Goal: Transaction & Acquisition: Purchase product/service

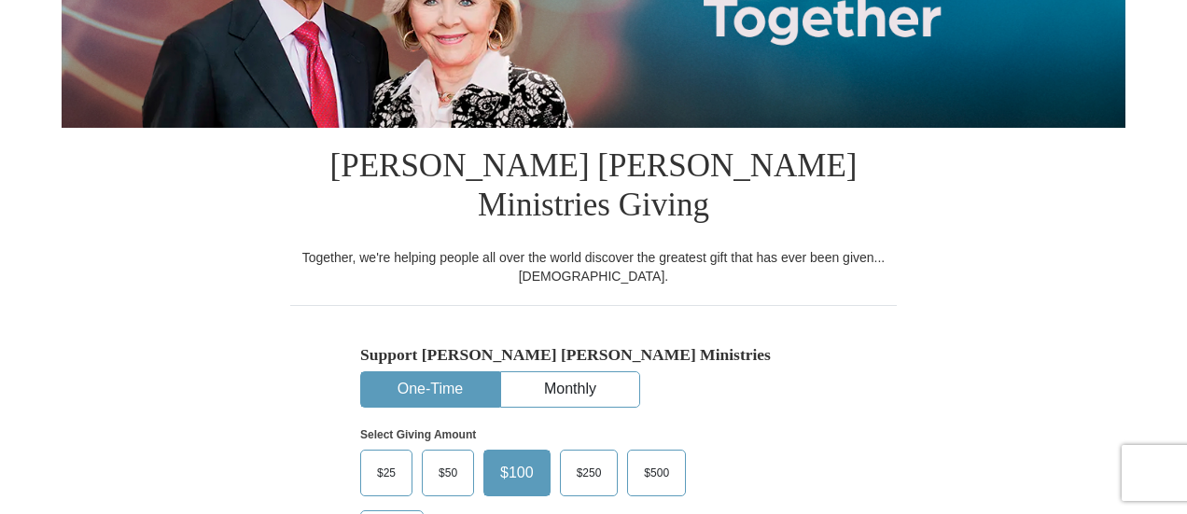
scroll to position [373, 0]
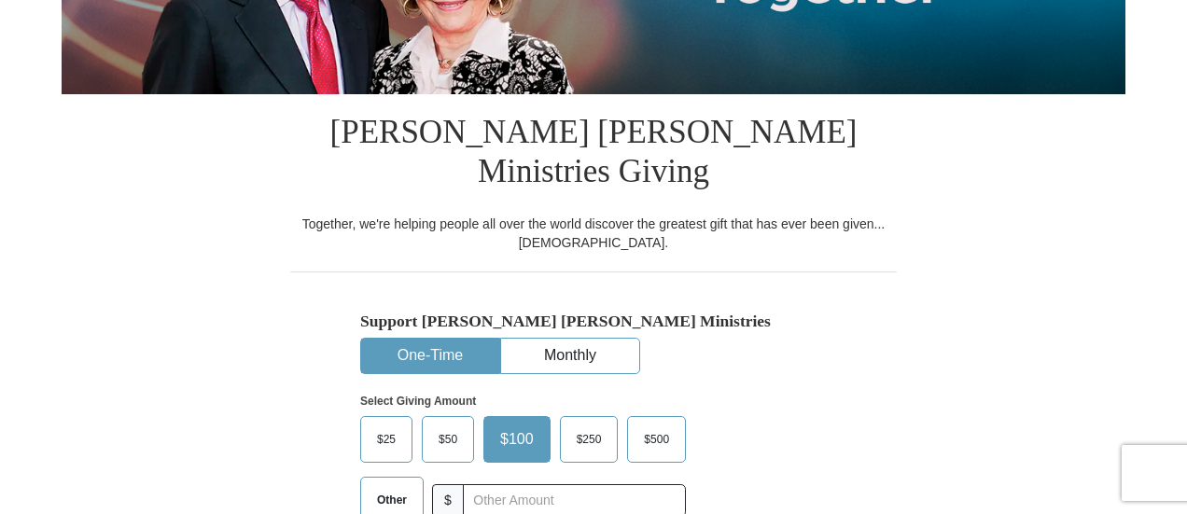
click at [378, 425] on span "$25" at bounding box center [386, 439] width 37 height 28
click at [0, 0] on input "$25" at bounding box center [0, 0] width 0 height 0
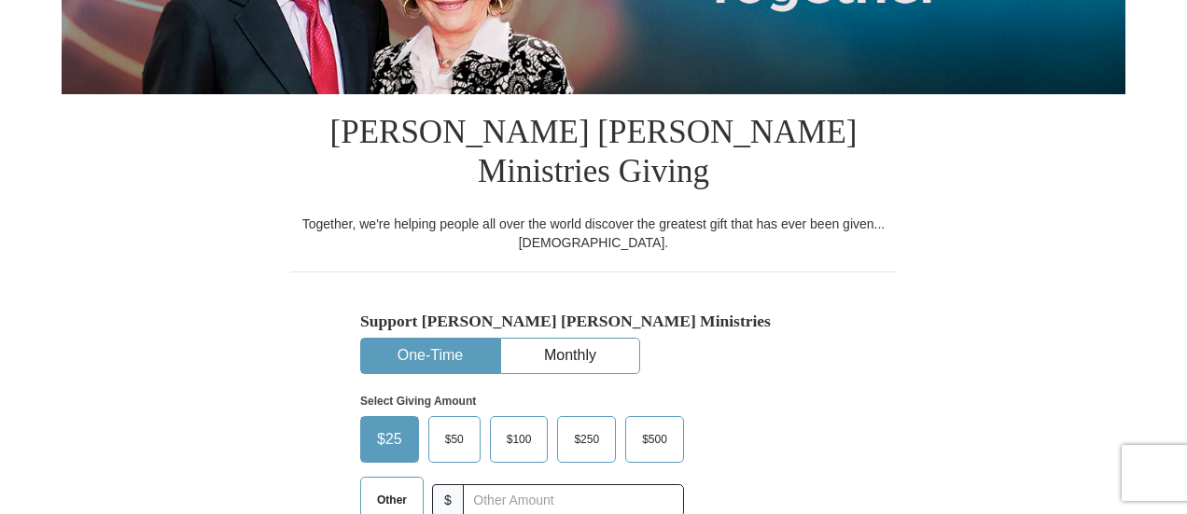
click at [801, 331] on div "Support [PERSON_NAME] [PERSON_NAME] Ministries One-Time Monthly Select Giving A…" at bounding box center [593, 425] width 467 height 226
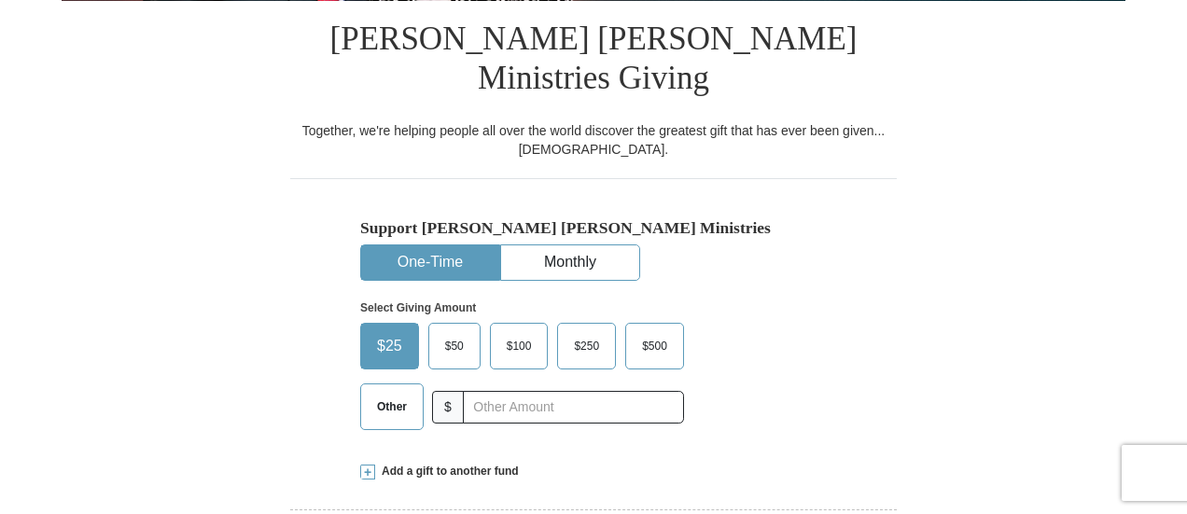
click at [392, 245] on button "One-Time" at bounding box center [430, 262] width 138 height 35
click at [784, 227] on div "Support [PERSON_NAME] [PERSON_NAME] Ministries One-Time Monthly Select Giving A…" at bounding box center [593, 331] width 467 height 226
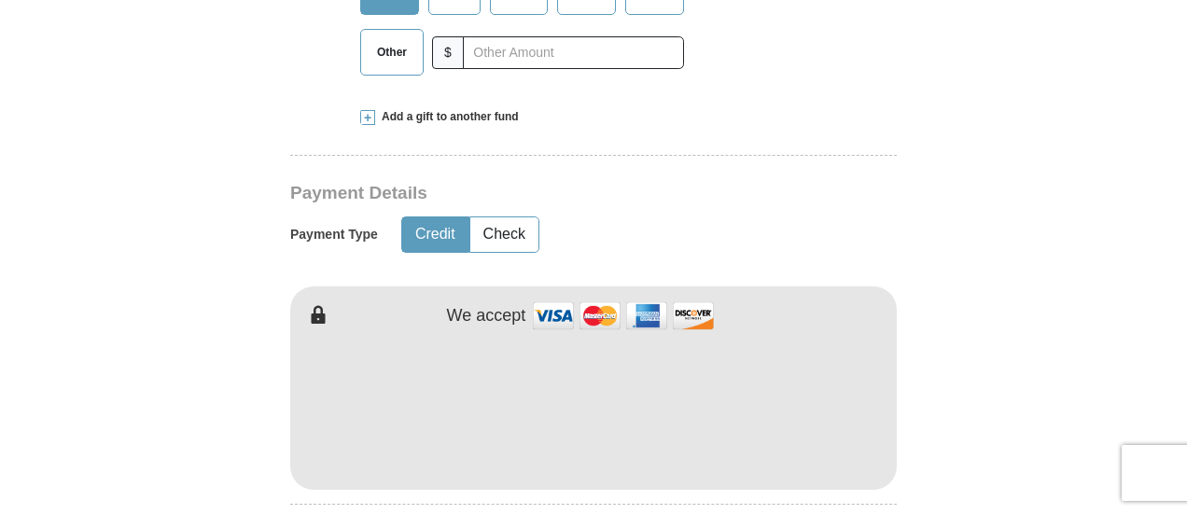
scroll to position [840, 0]
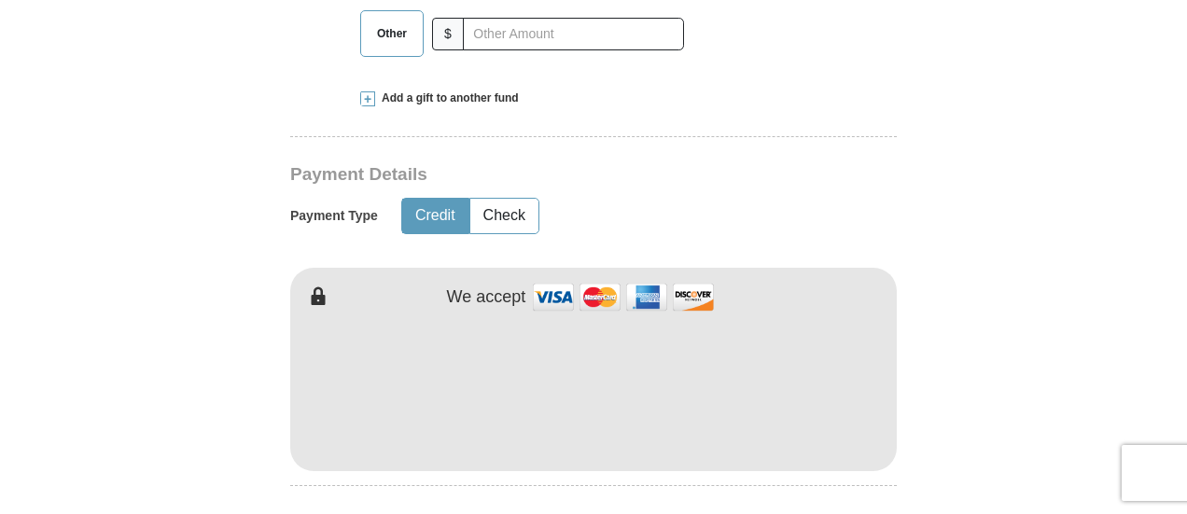
click at [680, 192] on div "Payment Type Credit Check" at bounding box center [528, 216] width 476 height 48
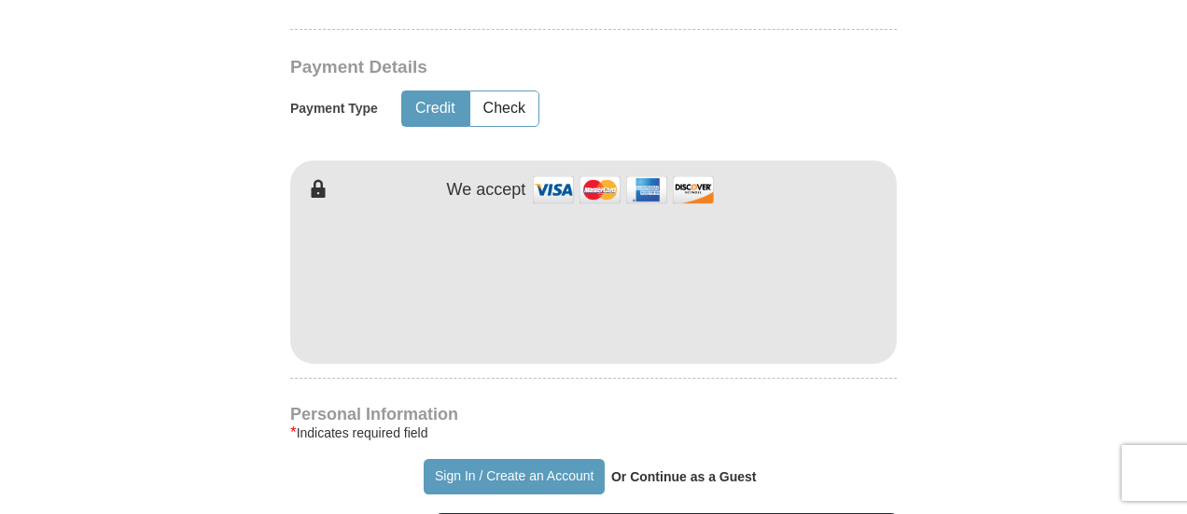
scroll to position [1026, 0]
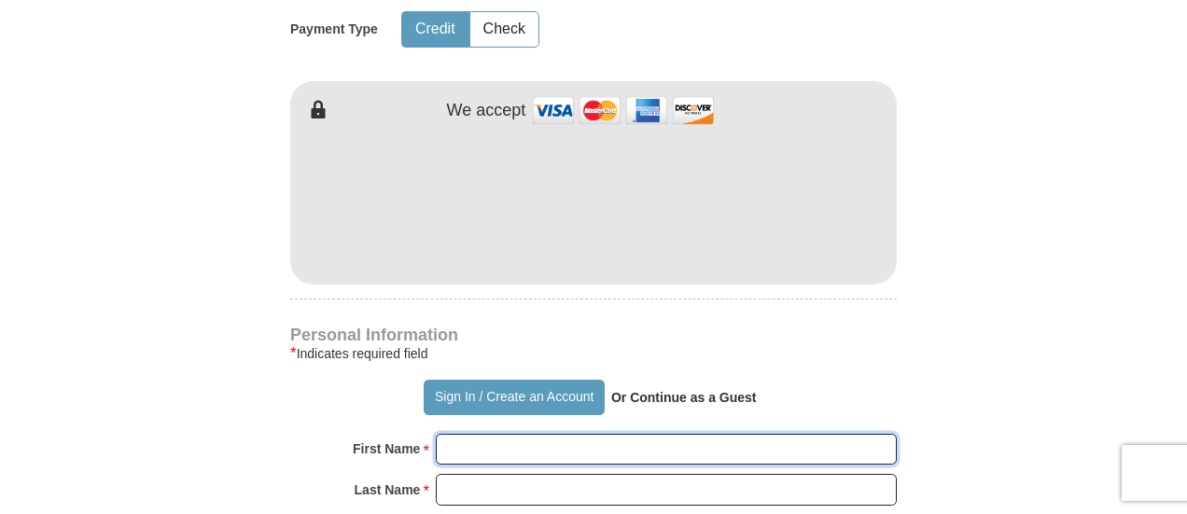
click at [464, 434] on input "First Name *" at bounding box center [666, 450] width 461 height 32
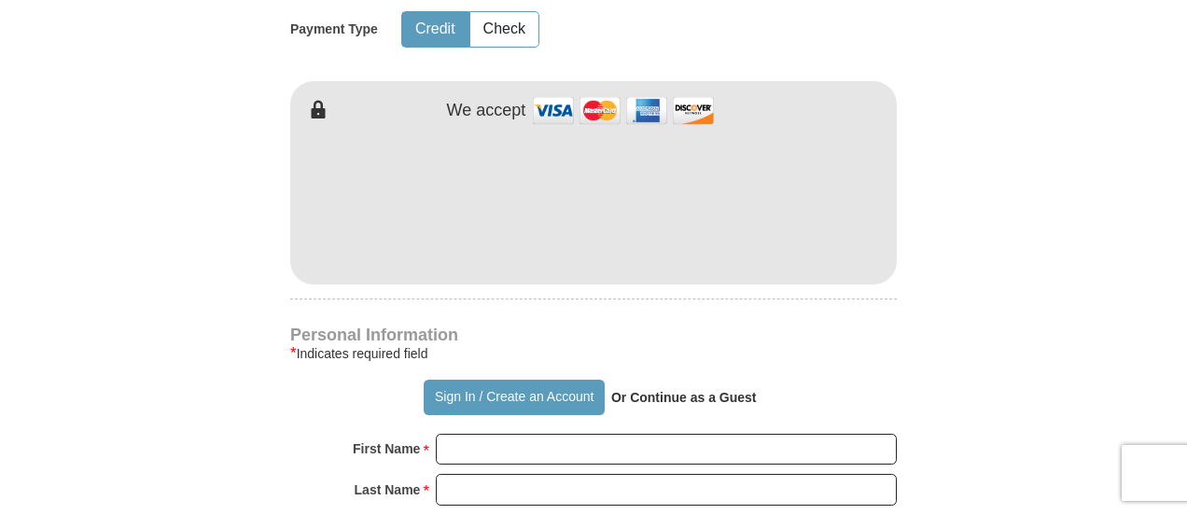
click at [671, 390] on strong "Or Continue as a Guest" at bounding box center [684, 397] width 146 height 15
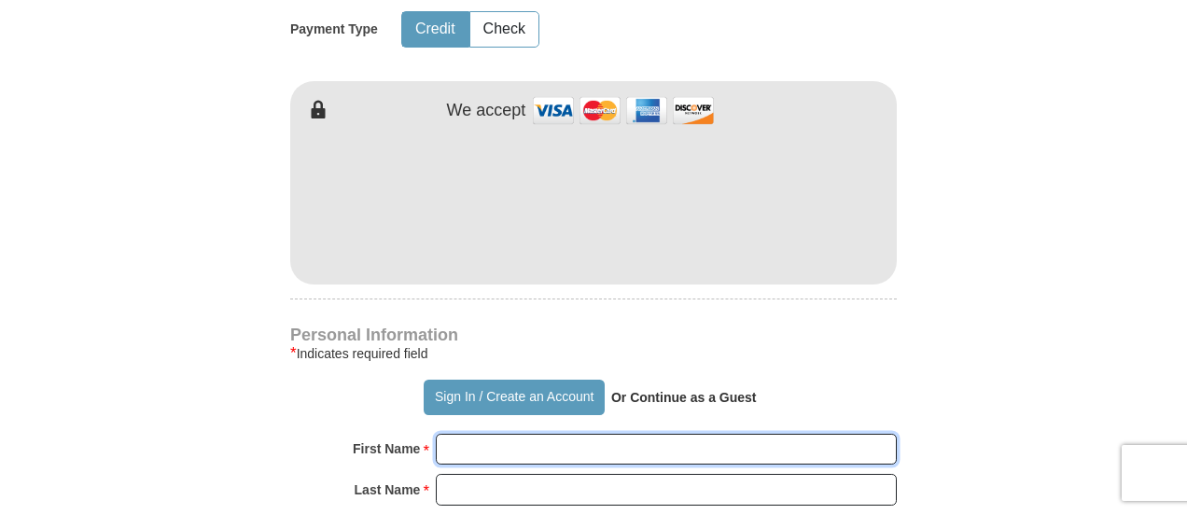
click at [462, 434] on input "First Name *" at bounding box center [666, 450] width 461 height 32
type input "[PERSON_NAME]"
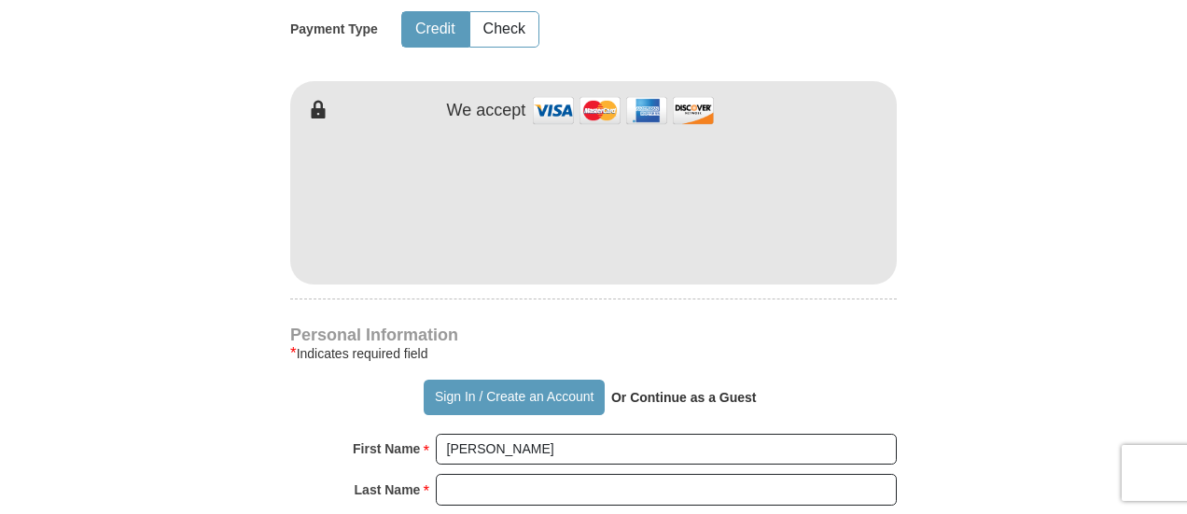
drag, startPoint x: 307, startPoint y: 385, endPoint x: 326, endPoint y: 391, distance: 19.5
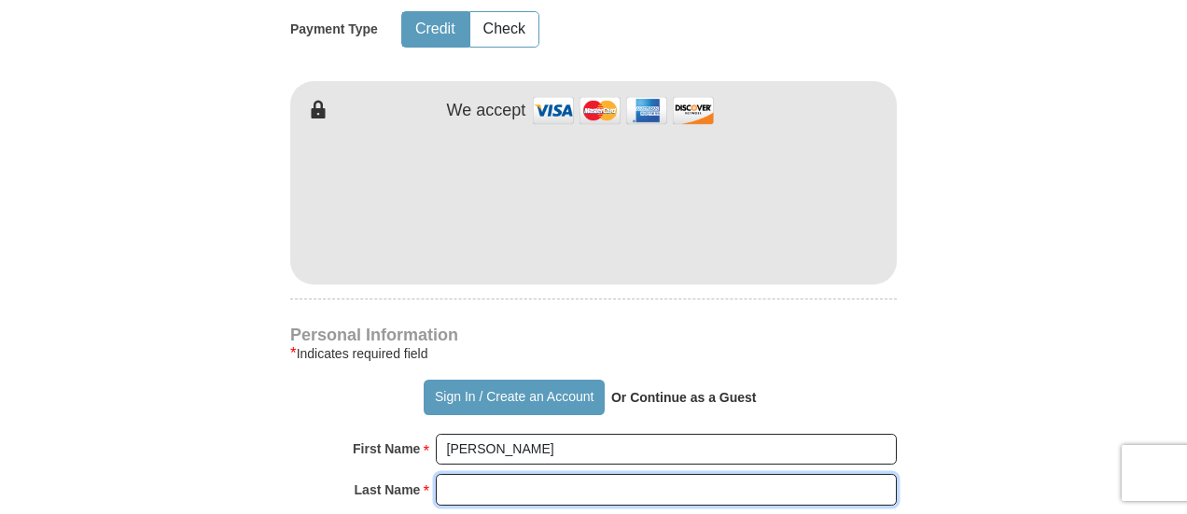
click at [457, 474] on input "Last Name *" at bounding box center [666, 490] width 461 height 32
type input "clutter"
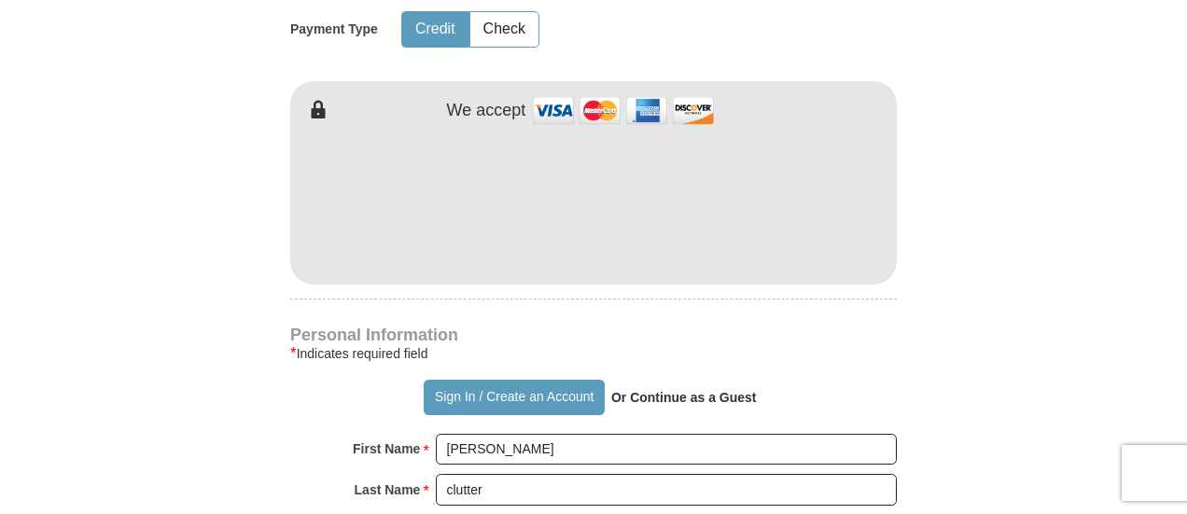
click at [808, 380] on div "Sign In / Create an Account Or Continue as a Guest" at bounding box center [593, 397] width 606 height 35
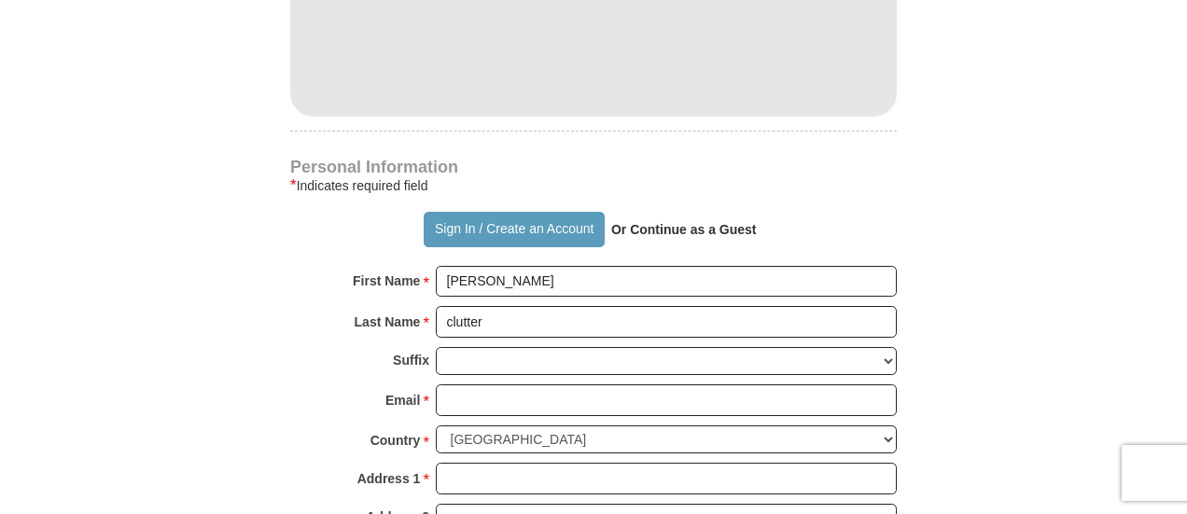
scroll to position [1213, 0]
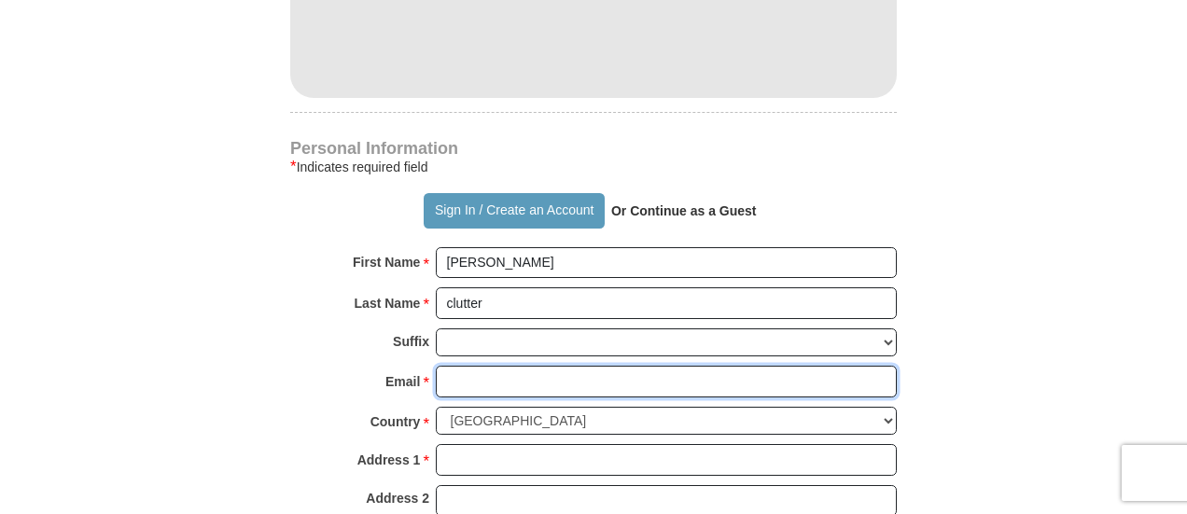
click at [463, 366] on input "Email *" at bounding box center [666, 382] width 461 height 32
type input "[EMAIL_ADDRESS][DOMAIN_NAME]"
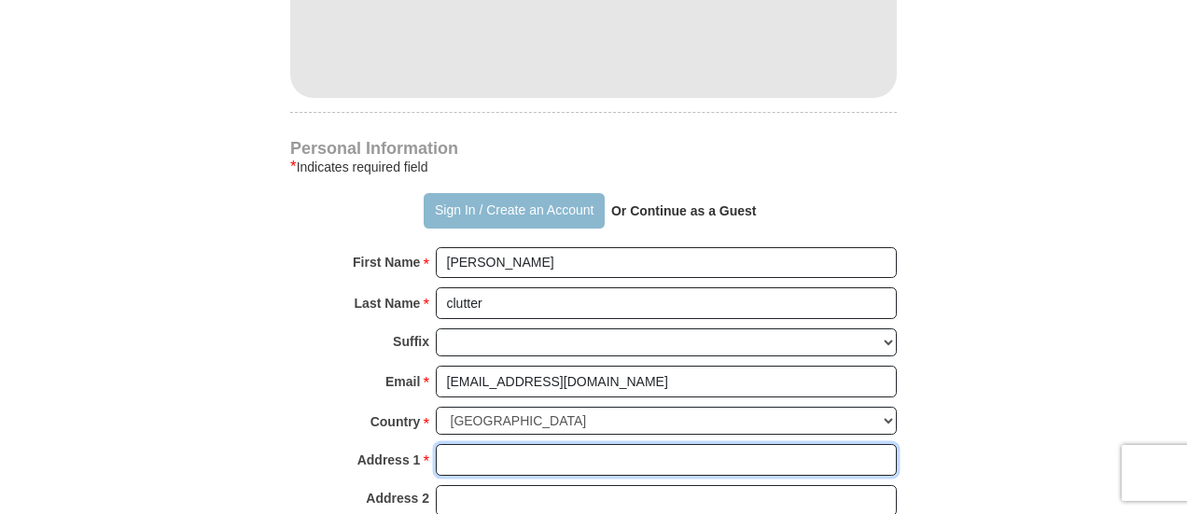
type input "[STREET_ADDRESS][US_STATE]"
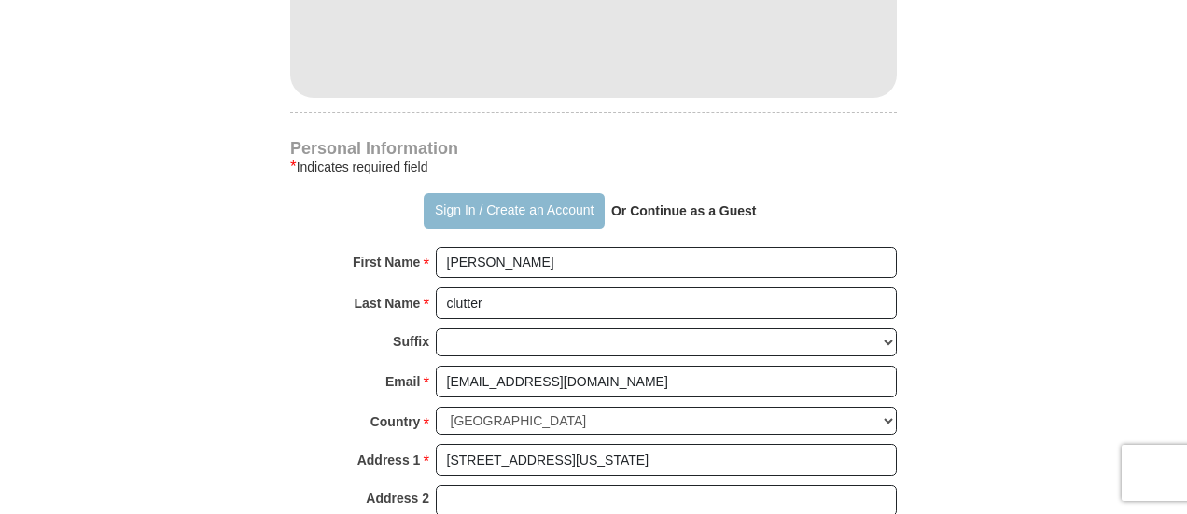
type input "[GEOGRAPHIC_DATA]"
select select "OH"
type input "44714"
type input "3304471470"
click at [768, 156] on div "* Indicates required field" at bounding box center [593, 167] width 606 height 22
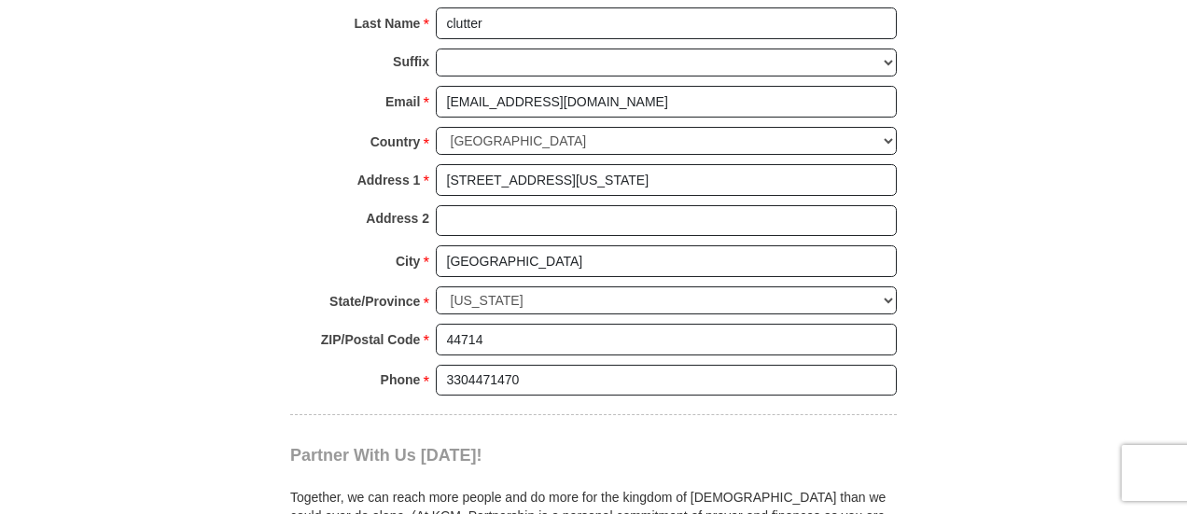
scroll to position [1679, 0]
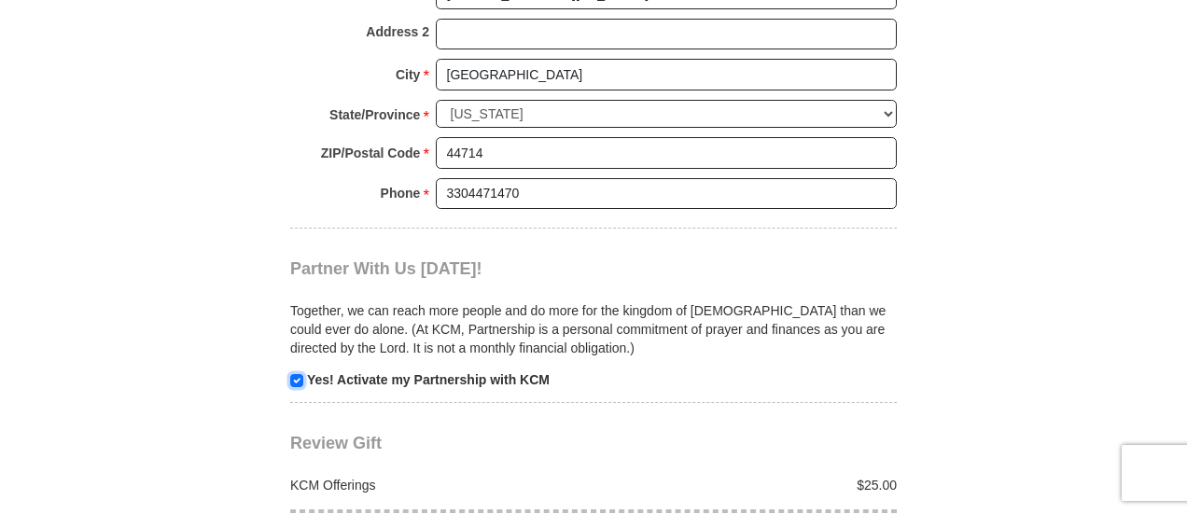
drag, startPoint x: 299, startPoint y: 323, endPoint x: 470, endPoint y: 343, distance: 172.9
click at [308, 370] on p "Yes! Activate my Partnership with KCM" at bounding box center [593, 379] width 606 height 19
click at [294, 374] on input "checkbox" at bounding box center [296, 380] width 13 height 13
checkbox input "false"
click at [617, 370] on p "Yes! Activate my Partnership with KCM" at bounding box center [593, 379] width 606 height 19
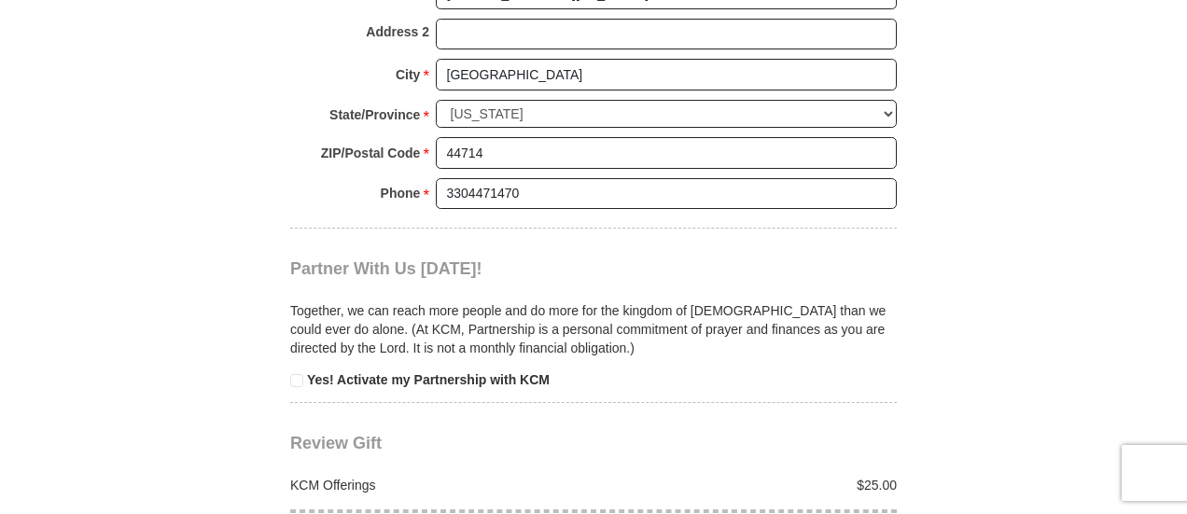
scroll to position [1866, 0]
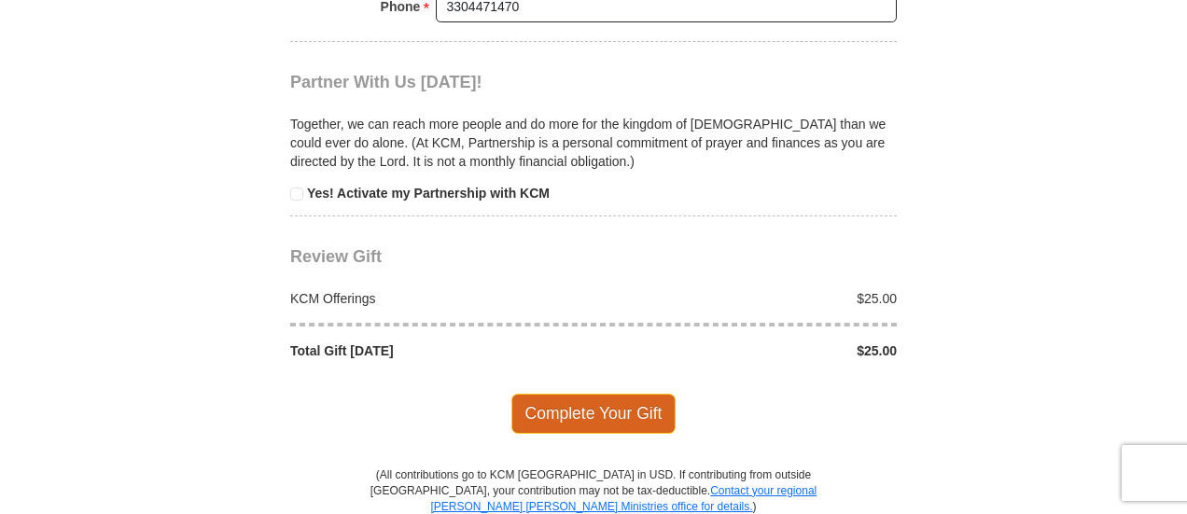
click at [566, 394] on span "Complete Your Gift" at bounding box center [593, 413] width 165 height 39
